Goal: Task Accomplishment & Management: Use online tool/utility

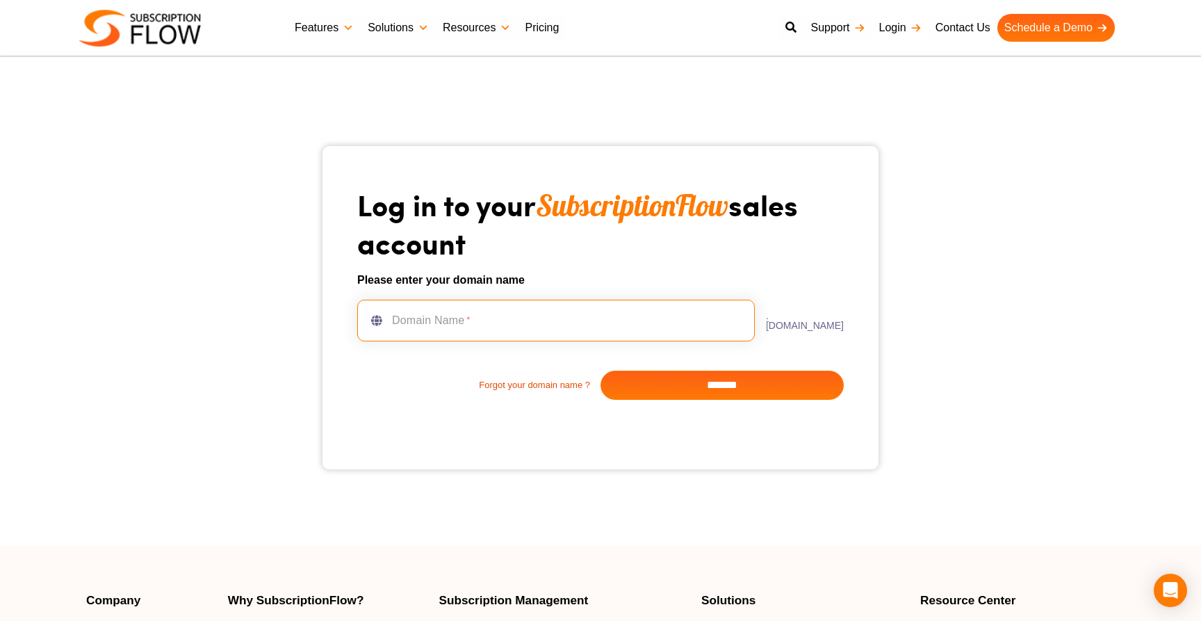
click at [536, 329] on input "text" at bounding box center [556, 321] width 398 height 42
type input "*"
type input "**********"
click at [697, 384] on input "*******" at bounding box center [722, 385] width 243 height 29
